Goal: Navigation & Orientation: Go to known website

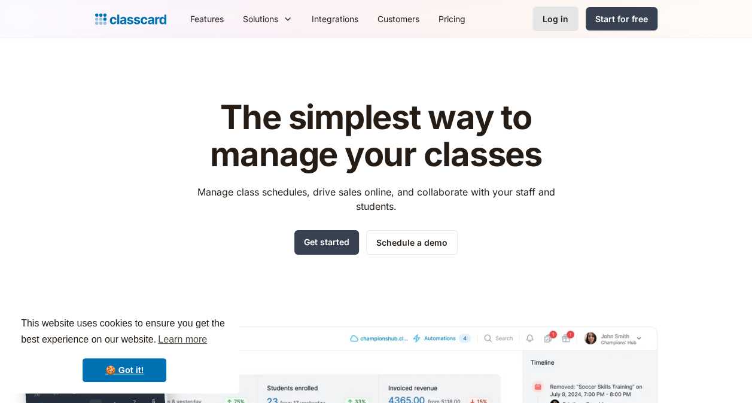
click at [549, 19] on div "Log in" at bounding box center [555, 19] width 26 height 13
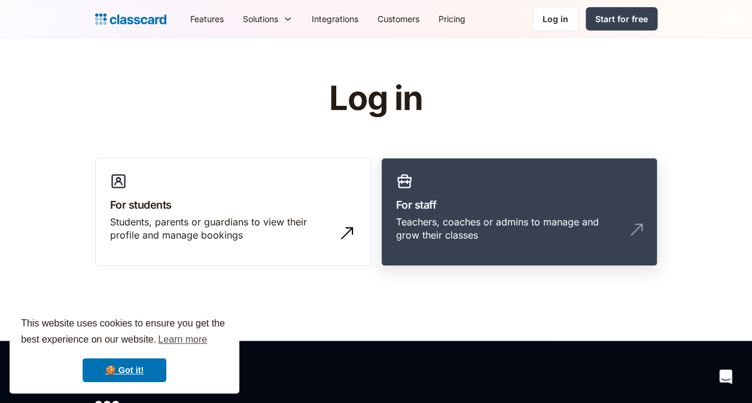
click at [451, 201] on h3 "For staff" at bounding box center [519, 205] width 246 height 16
